Goal: Navigation & Orientation: Find specific page/section

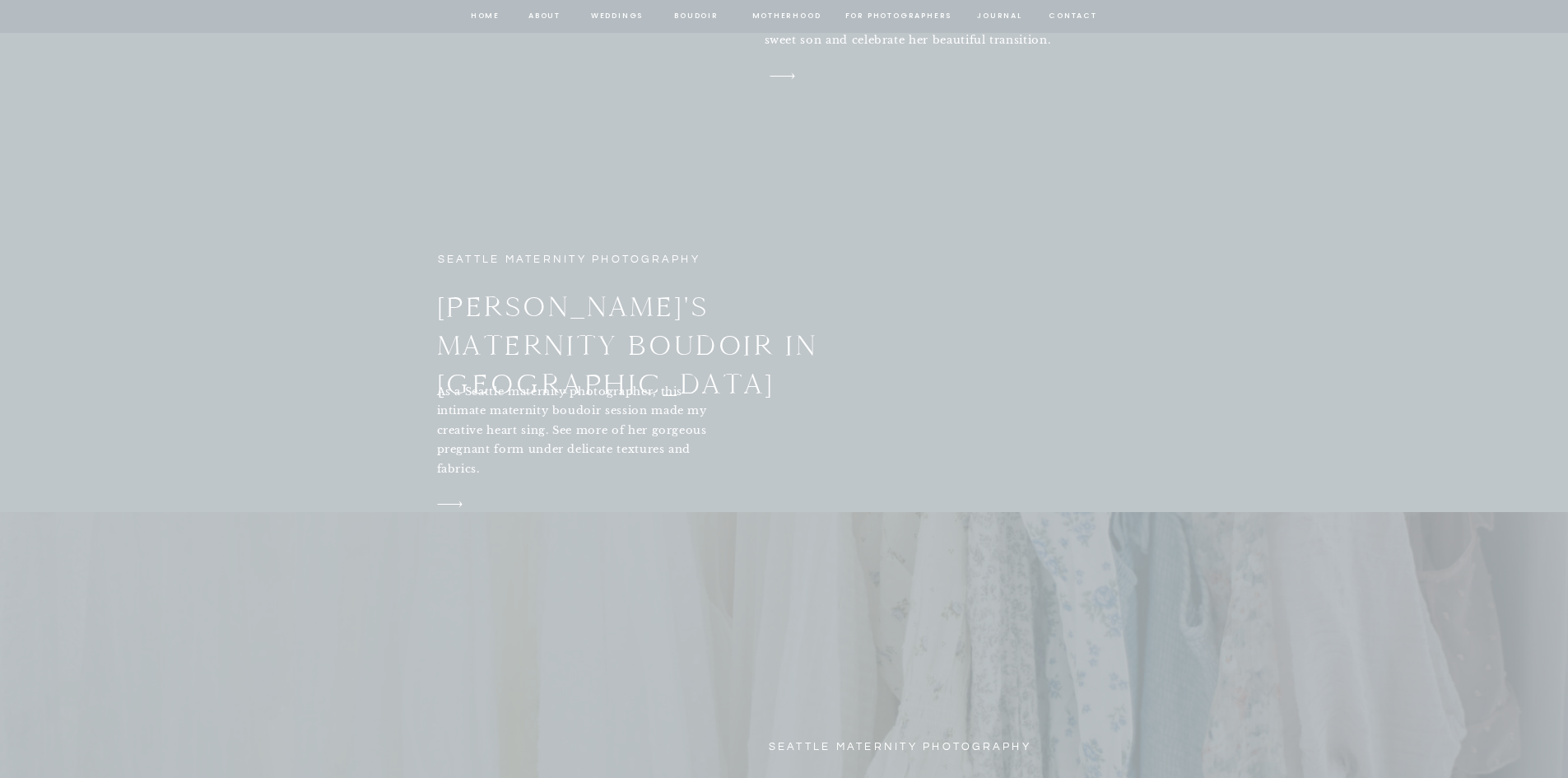
scroll to position [6008, 0]
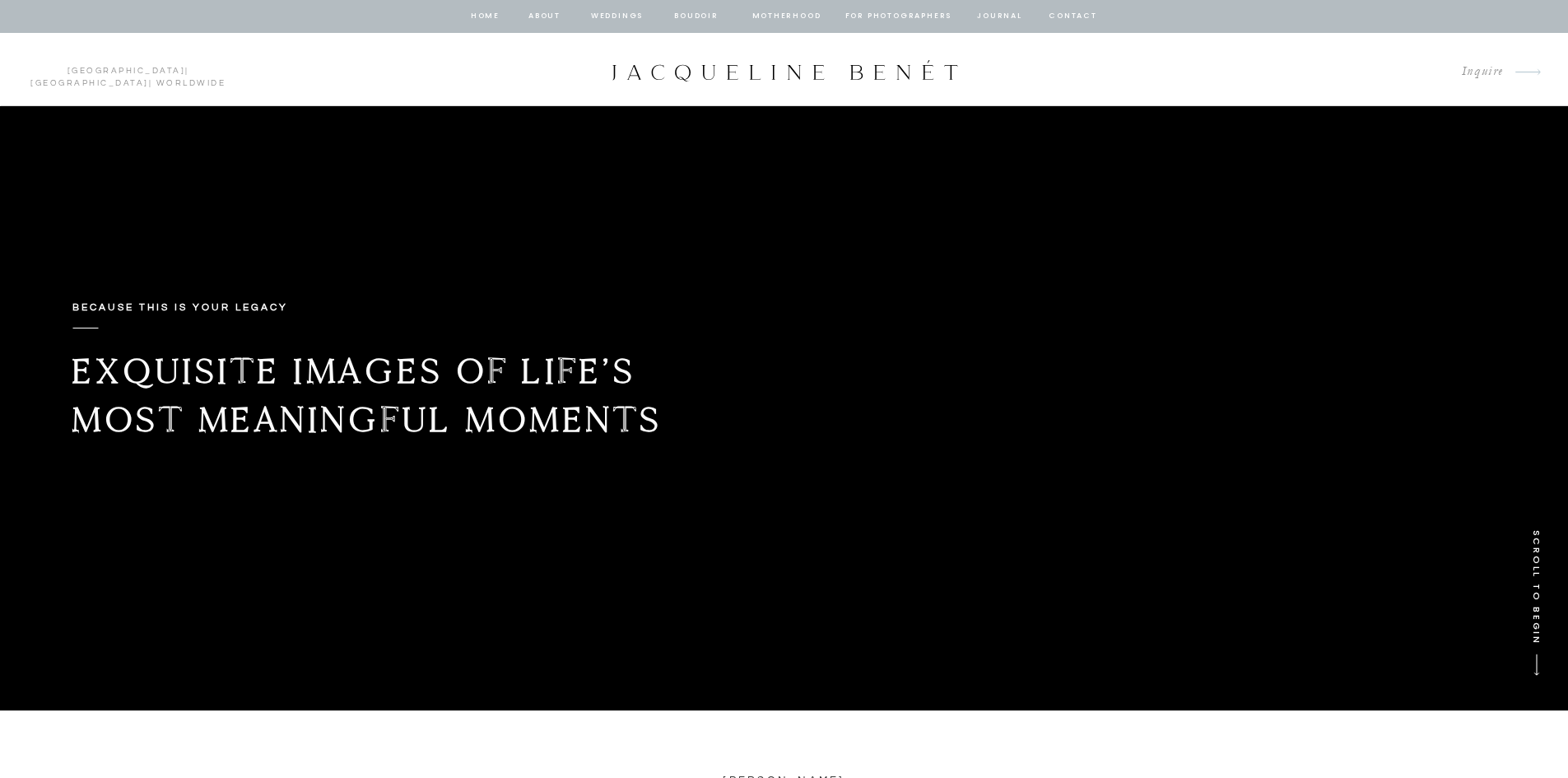
click at [795, 19] on nav "Motherhood" at bounding box center [786, 16] width 69 height 14
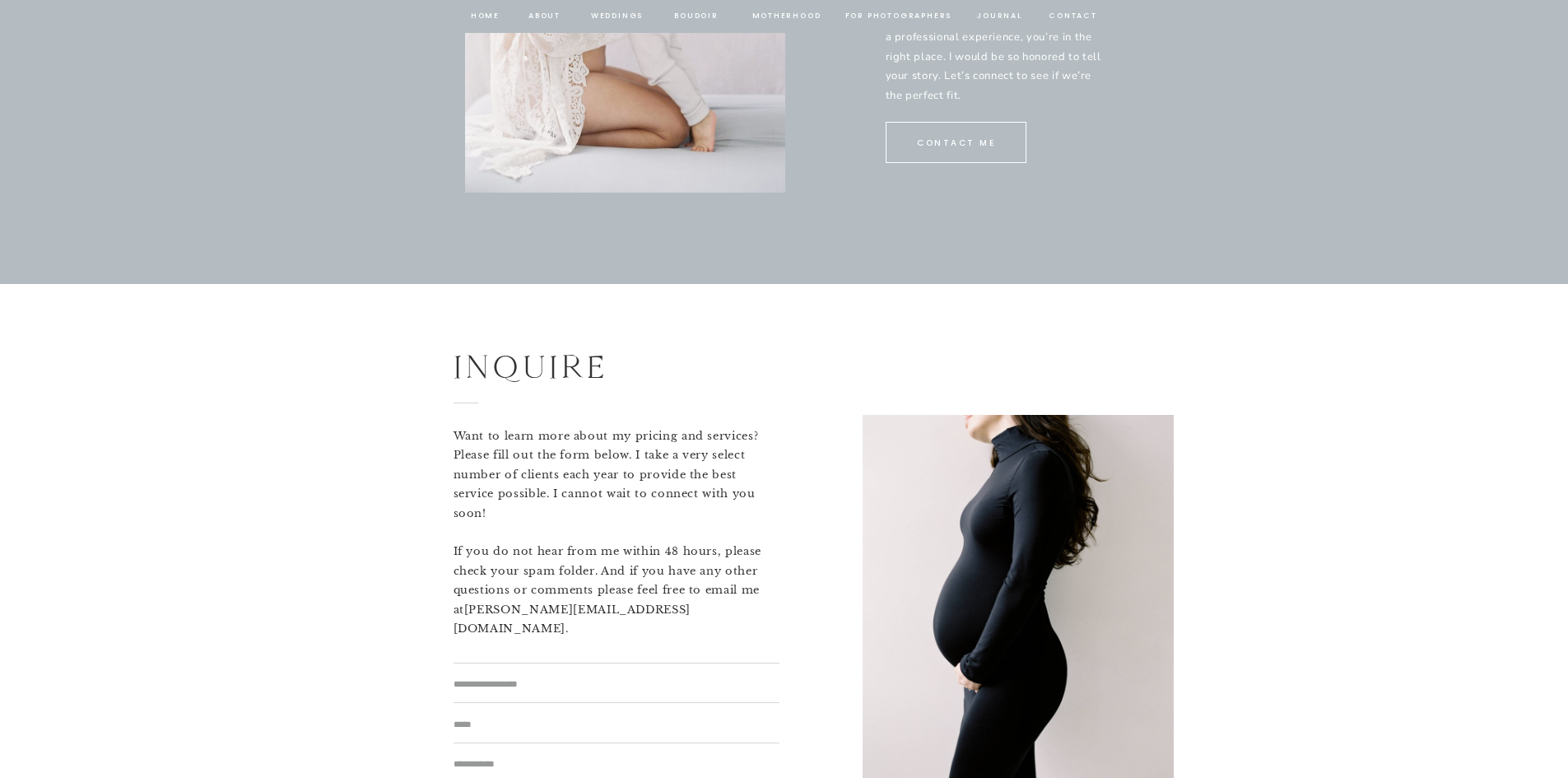
scroll to position [9802, 0]
